Goal: Task Accomplishment & Management: Manage account settings

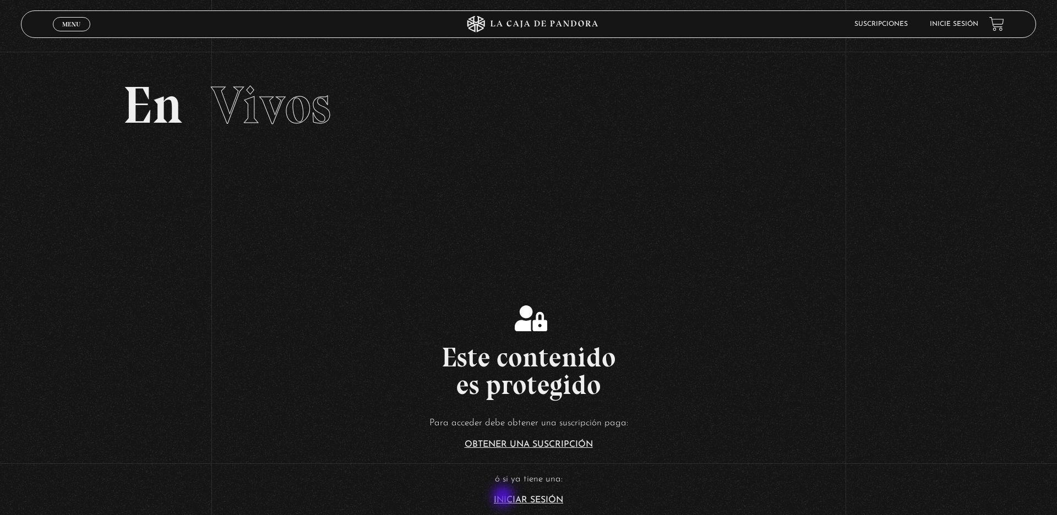
click at [504, 498] on link "Iniciar Sesión" at bounding box center [528, 500] width 69 height 9
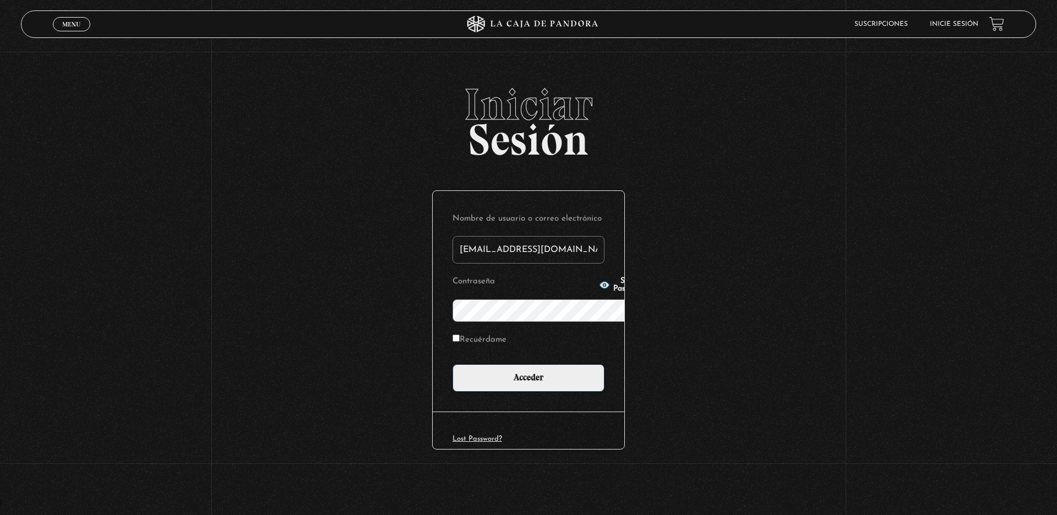
type input "ksolisvalverde@gmail.com"
click at [453, 364] on input "Acceder" at bounding box center [529, 378] width 152 height 28
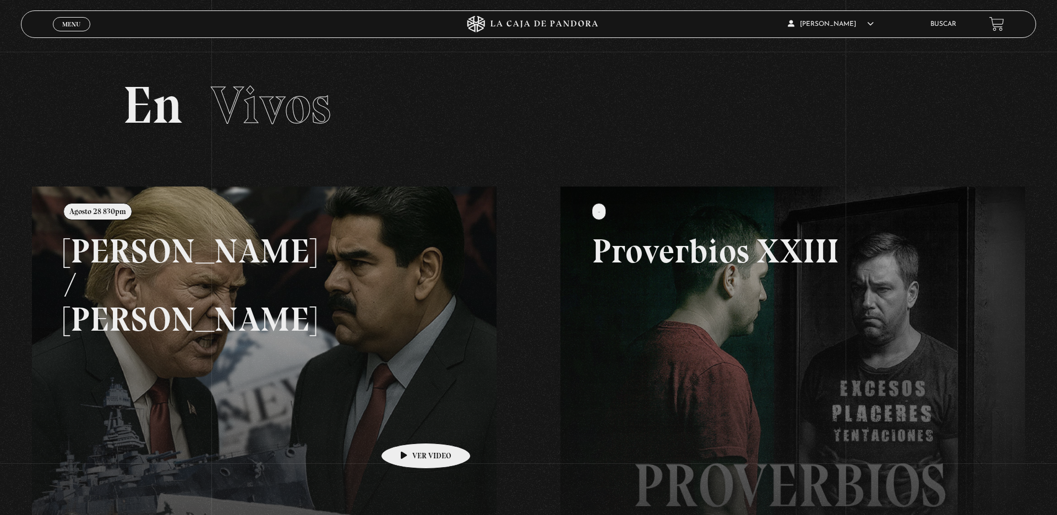
click at [408, 427] on link at bounding box center [560, 444] width 1057 height 515
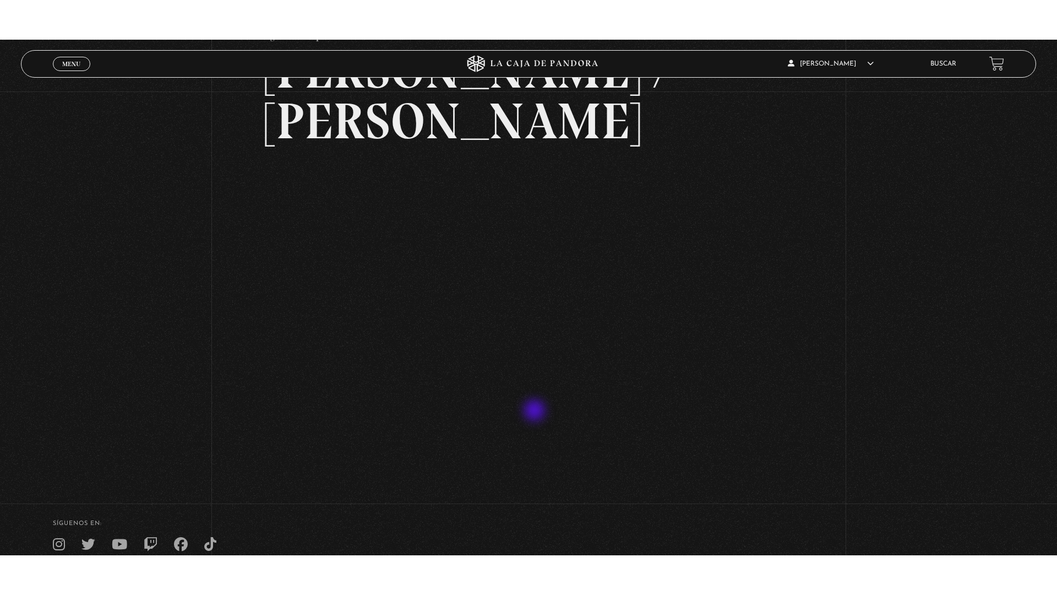
scroll to position [101, 0]
